Goal: Check status: Check status

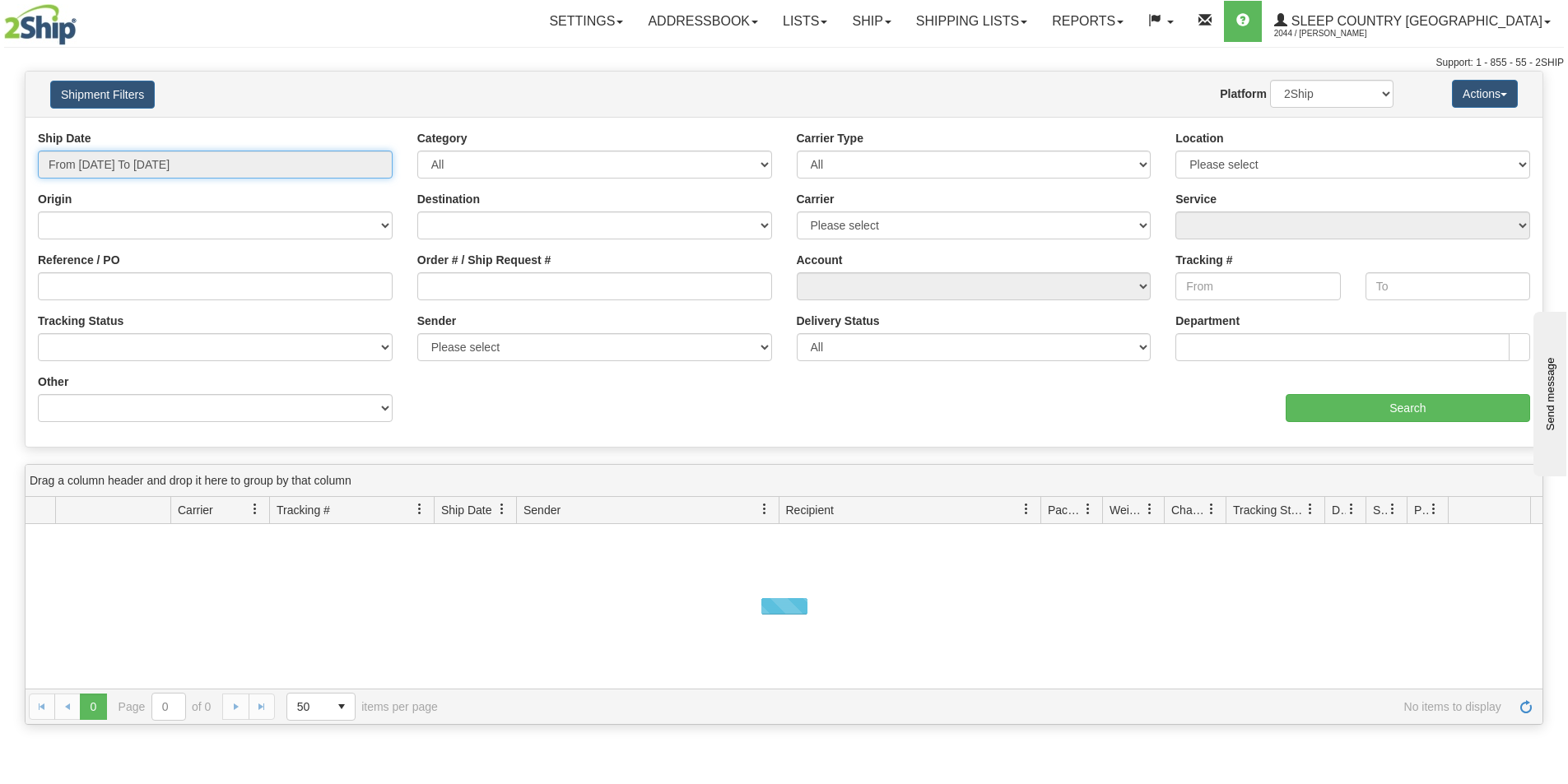
click at [243, 158] on input "From 08/15/2025 To 08/16/2025" at bounding box center [216, 165] width 355 height 28
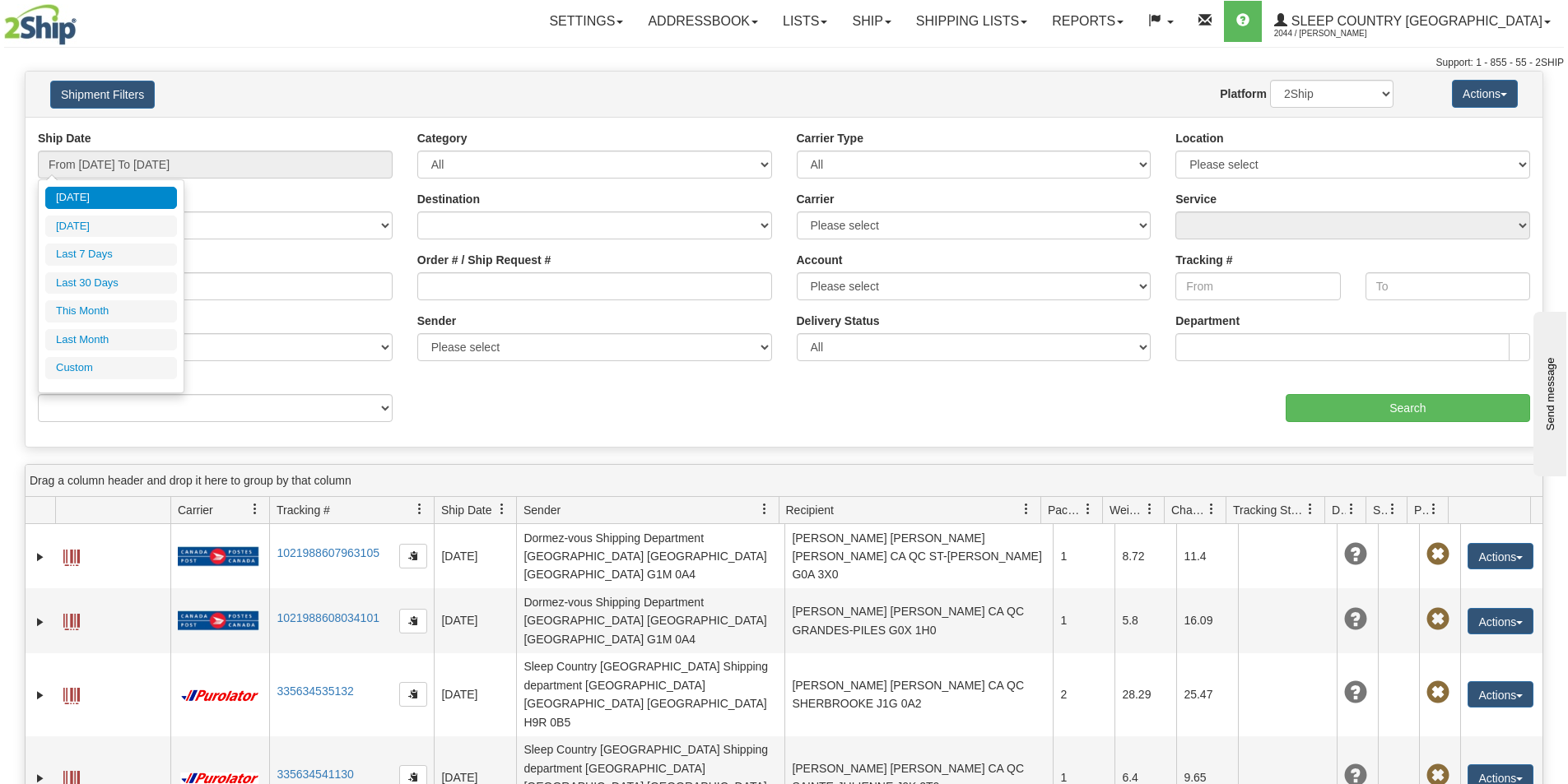
click at [131, 284] on li "Last 30 Days" at bounding box center [111, 283] width 132 height 22
type input "From 07/18/2025 To 08/16/2025"
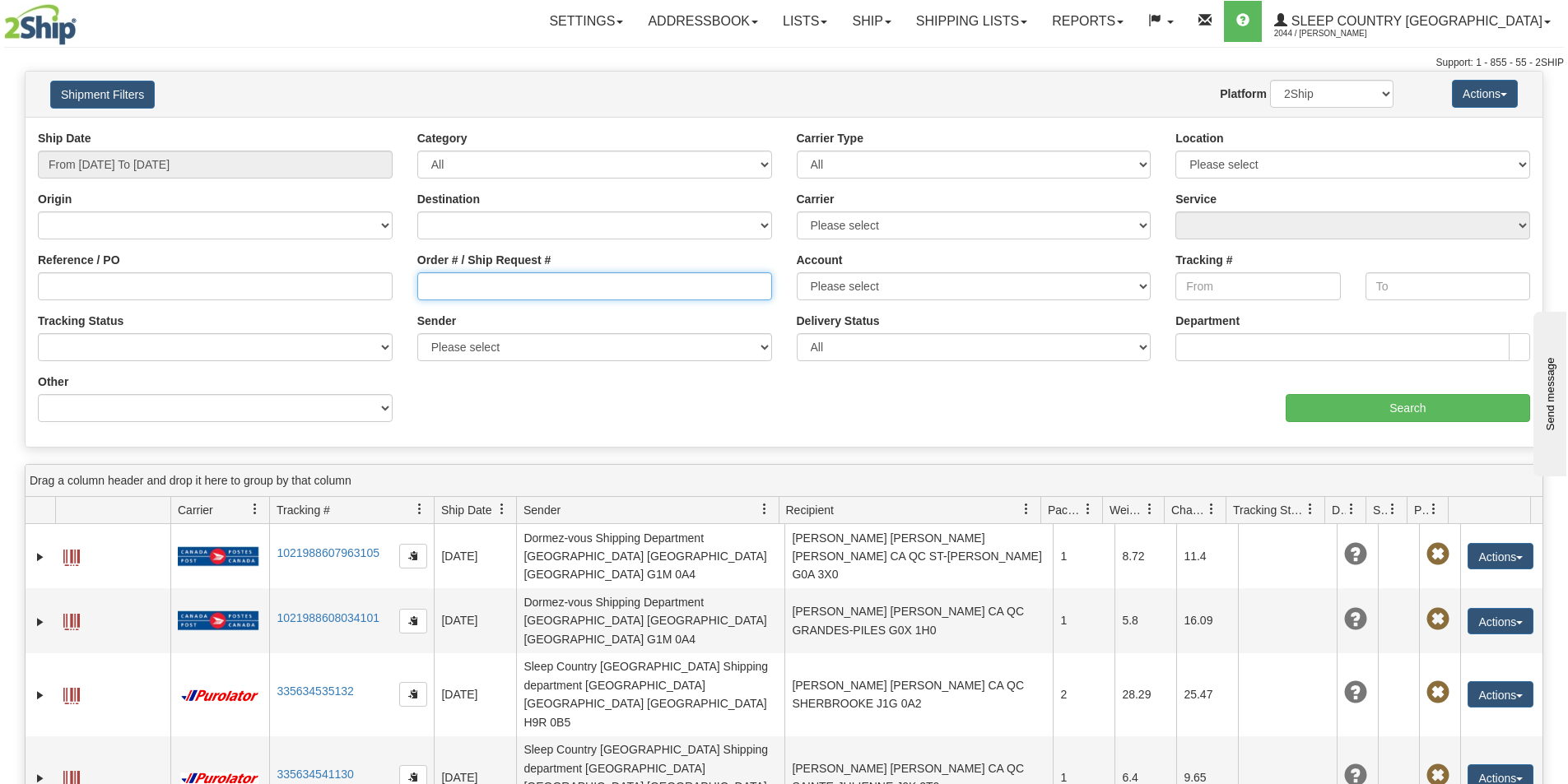
click at [585, 284] on input "Order # / Ship Request #" at bounding box center [595, 286] width 355 height 28
paste input "8164470"
type input "8164470"
click at [1384, 383] on div "aaa Search" at bounding box center [1164, 397] width 760 height 49
click at [1382, 392] on div "aaa Search" at bounding box center [1164, 397] width 760 height 49
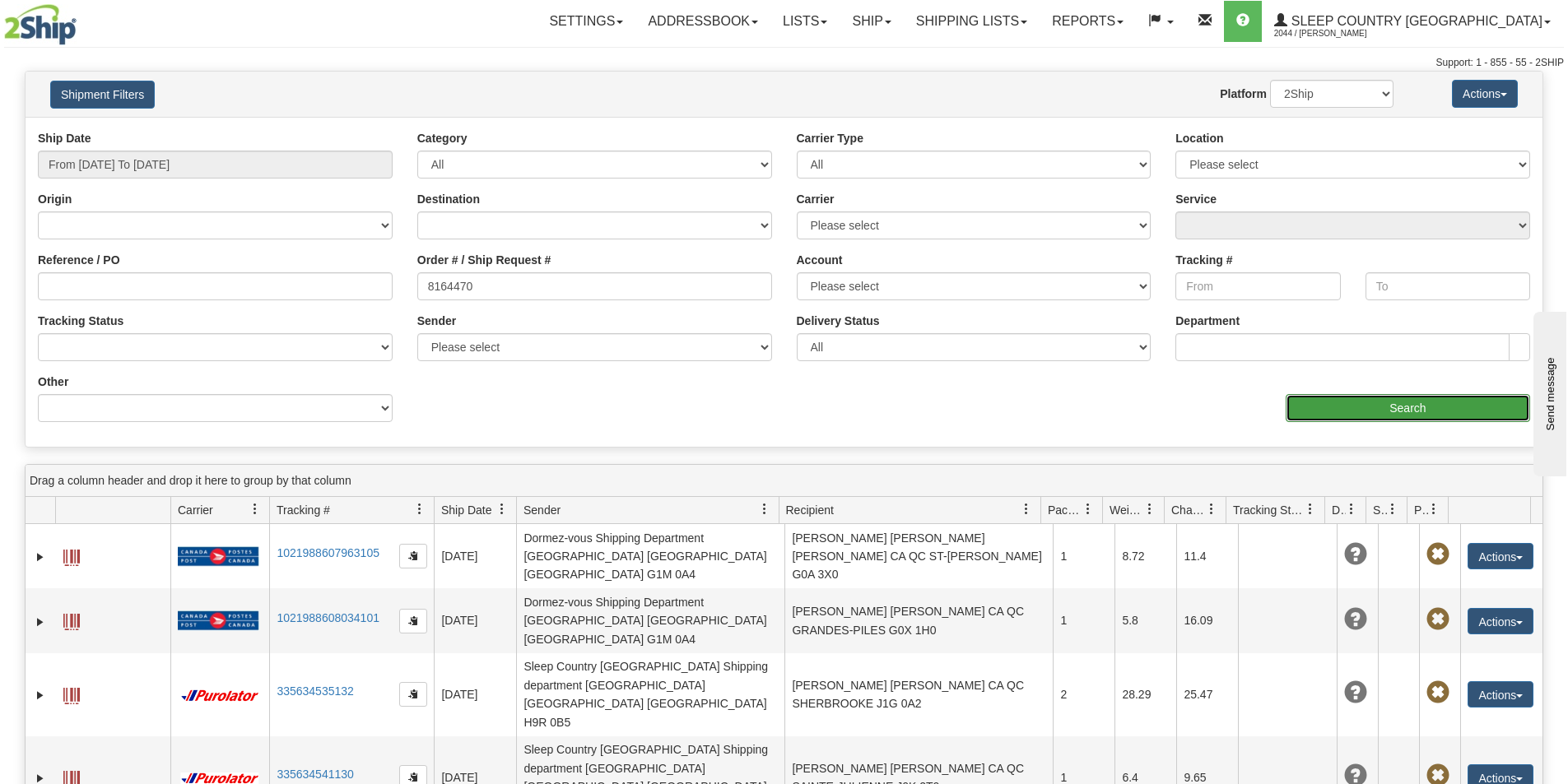
click at [1381, 408] on input "Search" at bounding box center [1407, 408] width 245 height 28
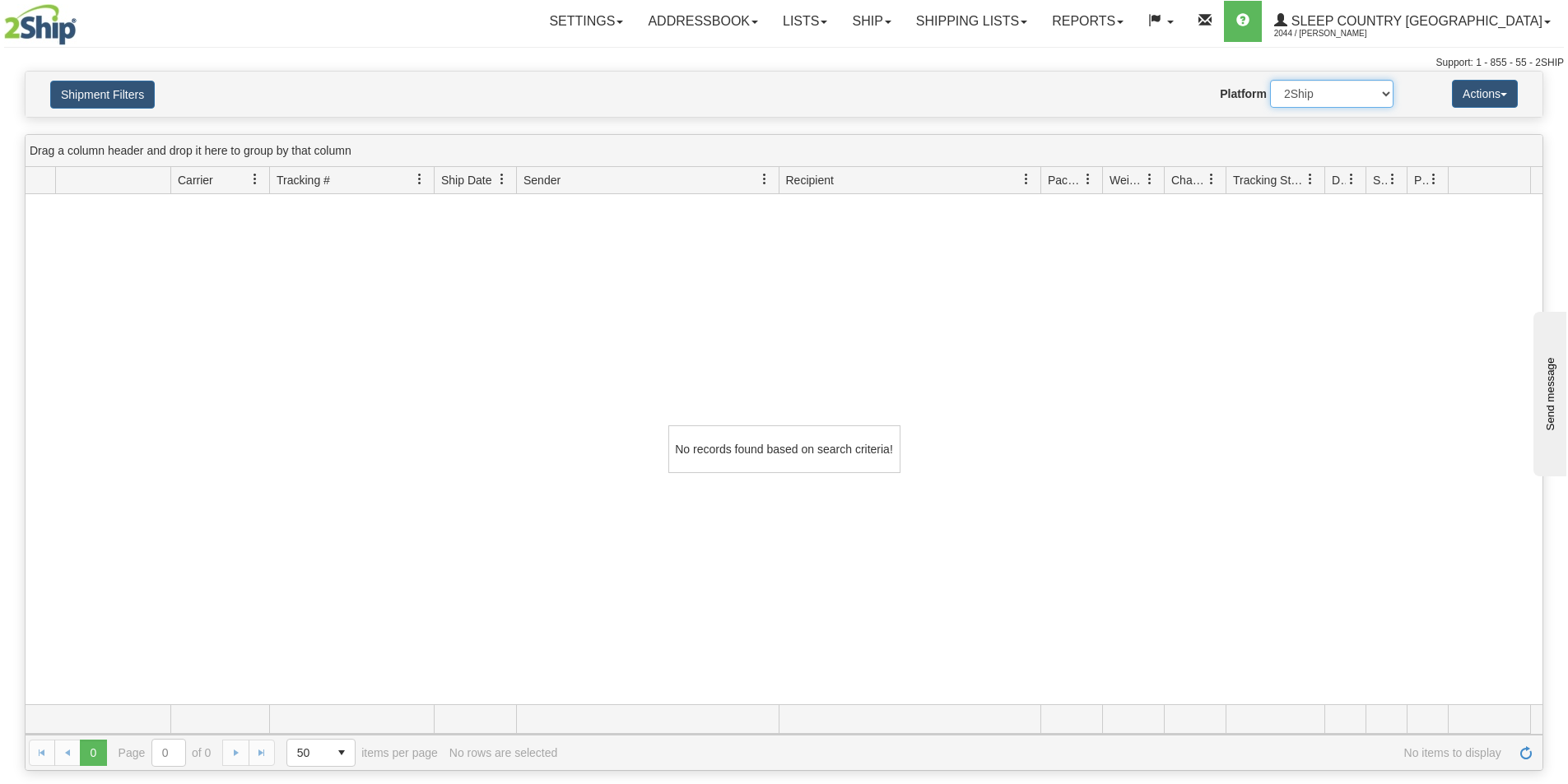
click at [1366, 98] on select "2Ship Imported" at bounding box center [1332, 94] width 124 height 28
select select "1"
click at [1271, 80] on select "2Ship Imported" at bounding box center [1332, 94] width 124 height 28
click at [134, 86] on button "Shipment Filters" at bounding box center [102, 95] width 105 height 28
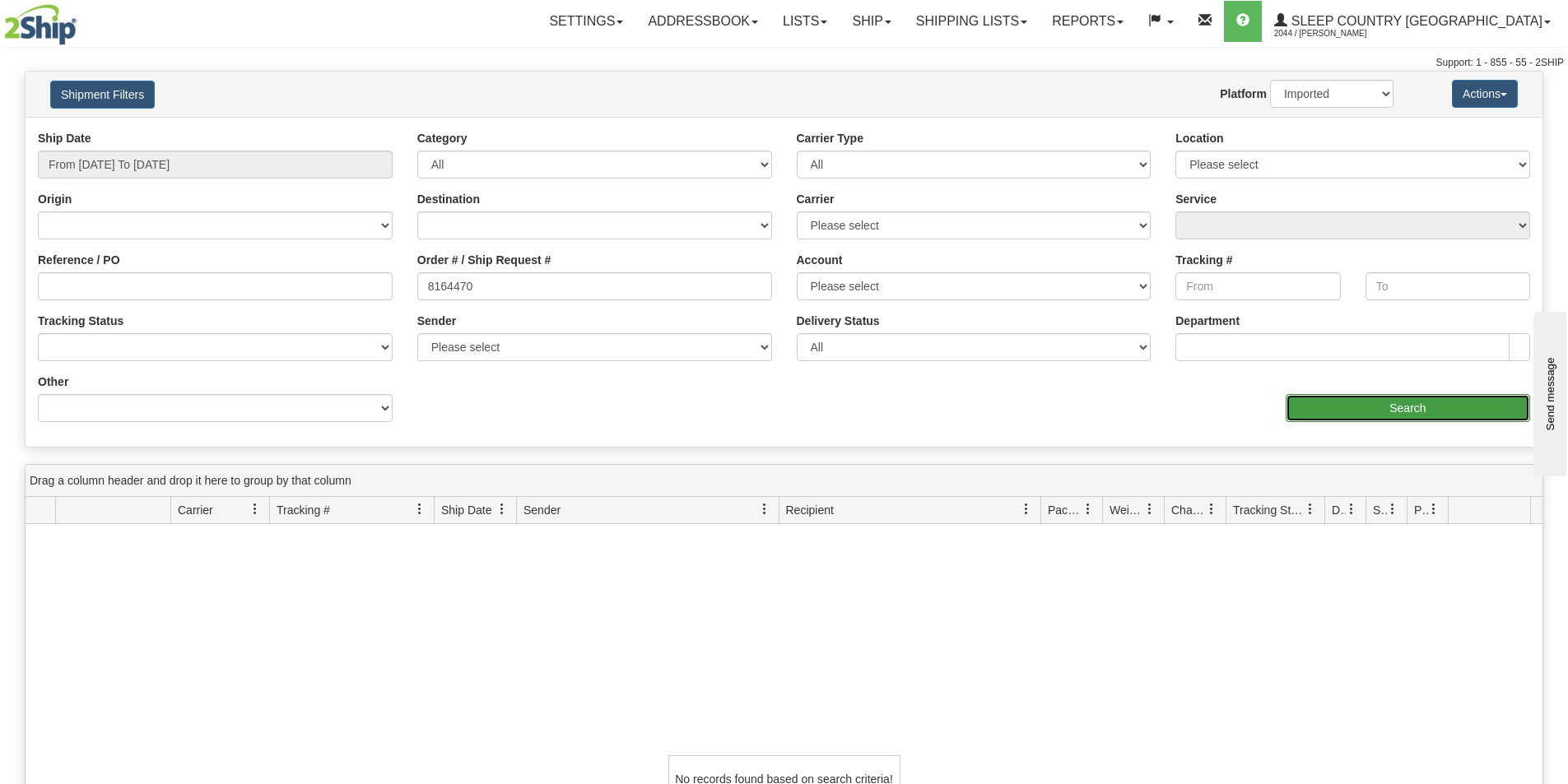
click at [1422, 403] on input "Search" at bounding box center [1407, 408] width 245 height 28
